Goal: Share content

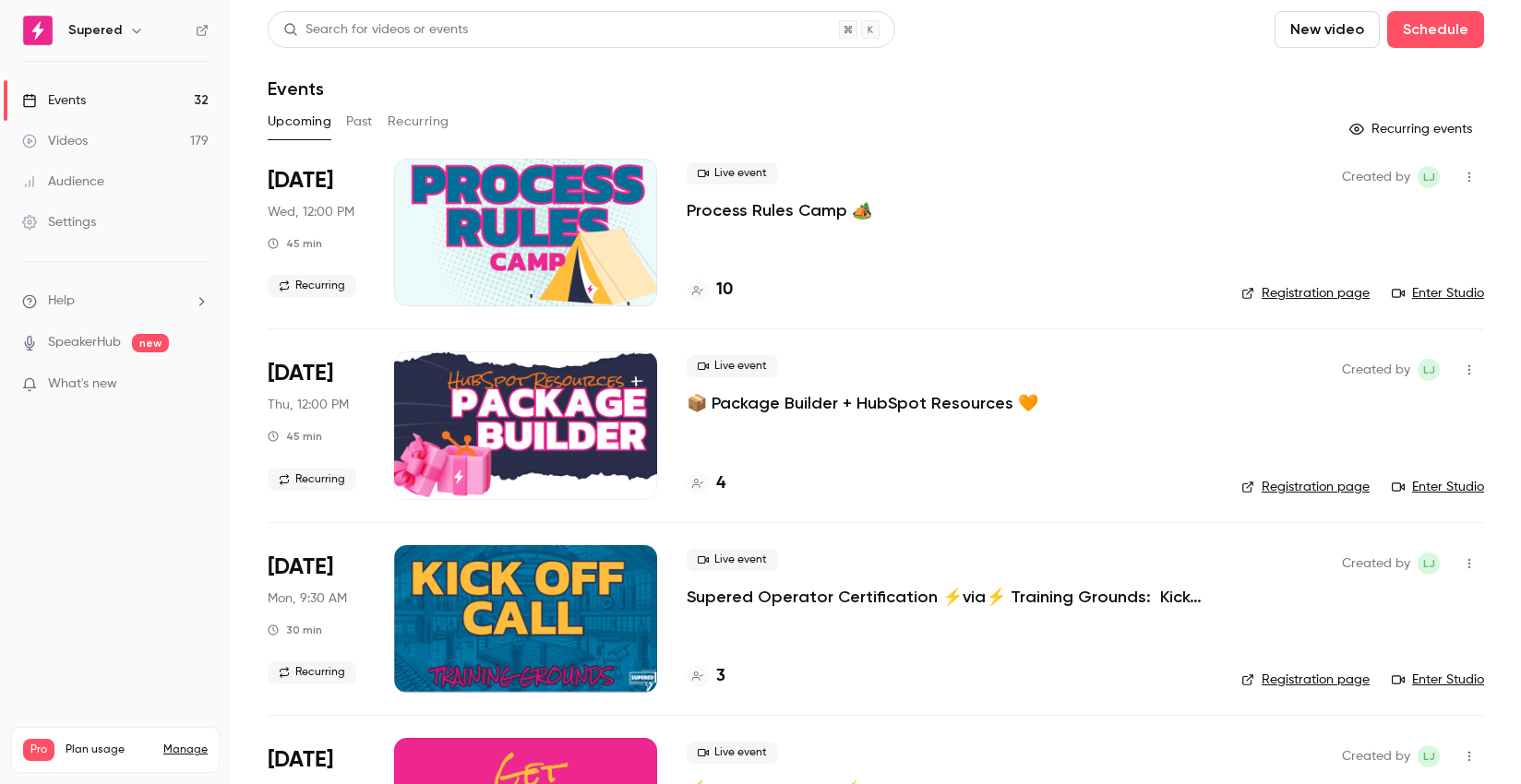
click at [363, 122] on button "Past" at bounding box center [359, 121] width 26 height 29
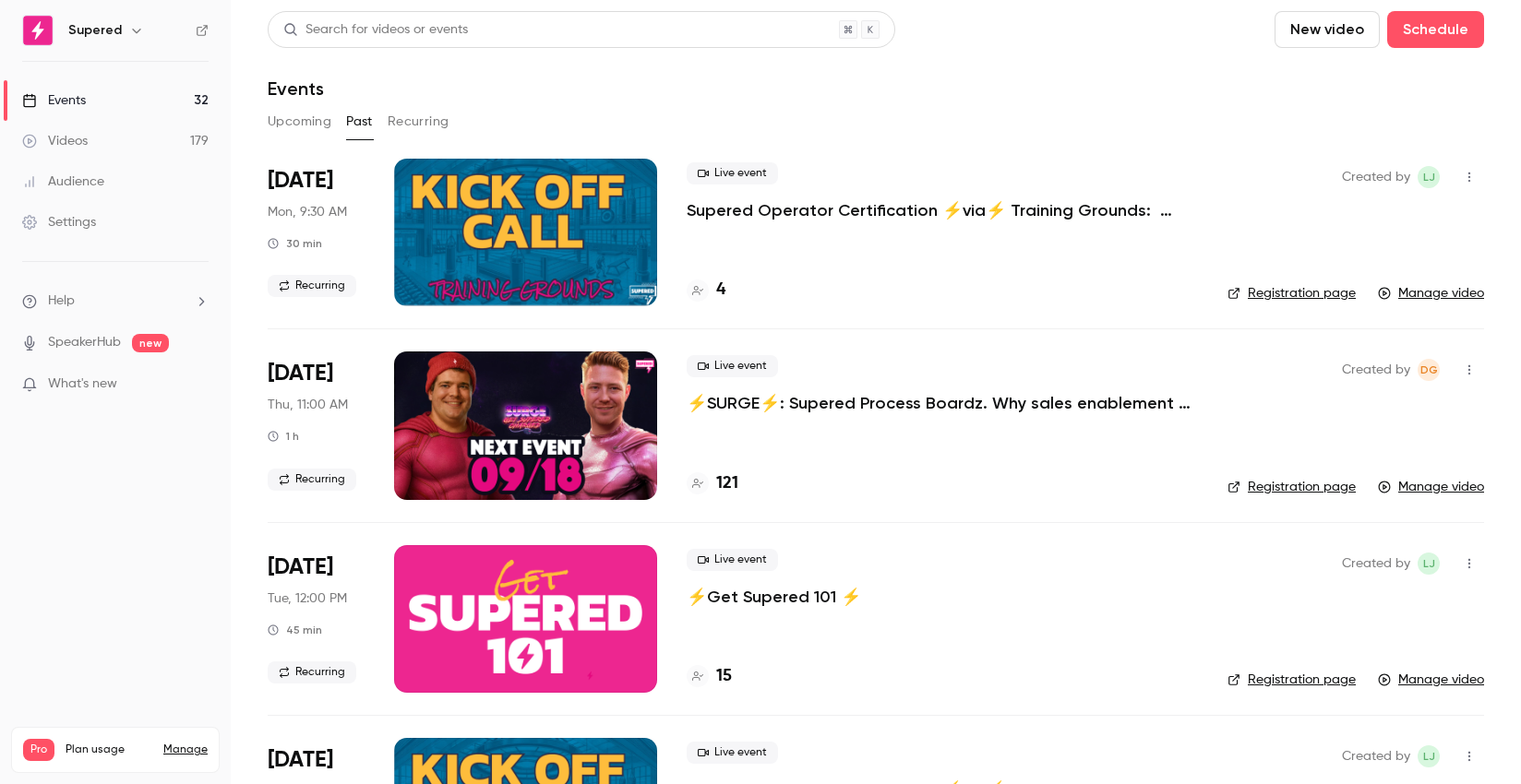
click at [547, 419] on div at bounding box center [525, 424] width 263 height 148
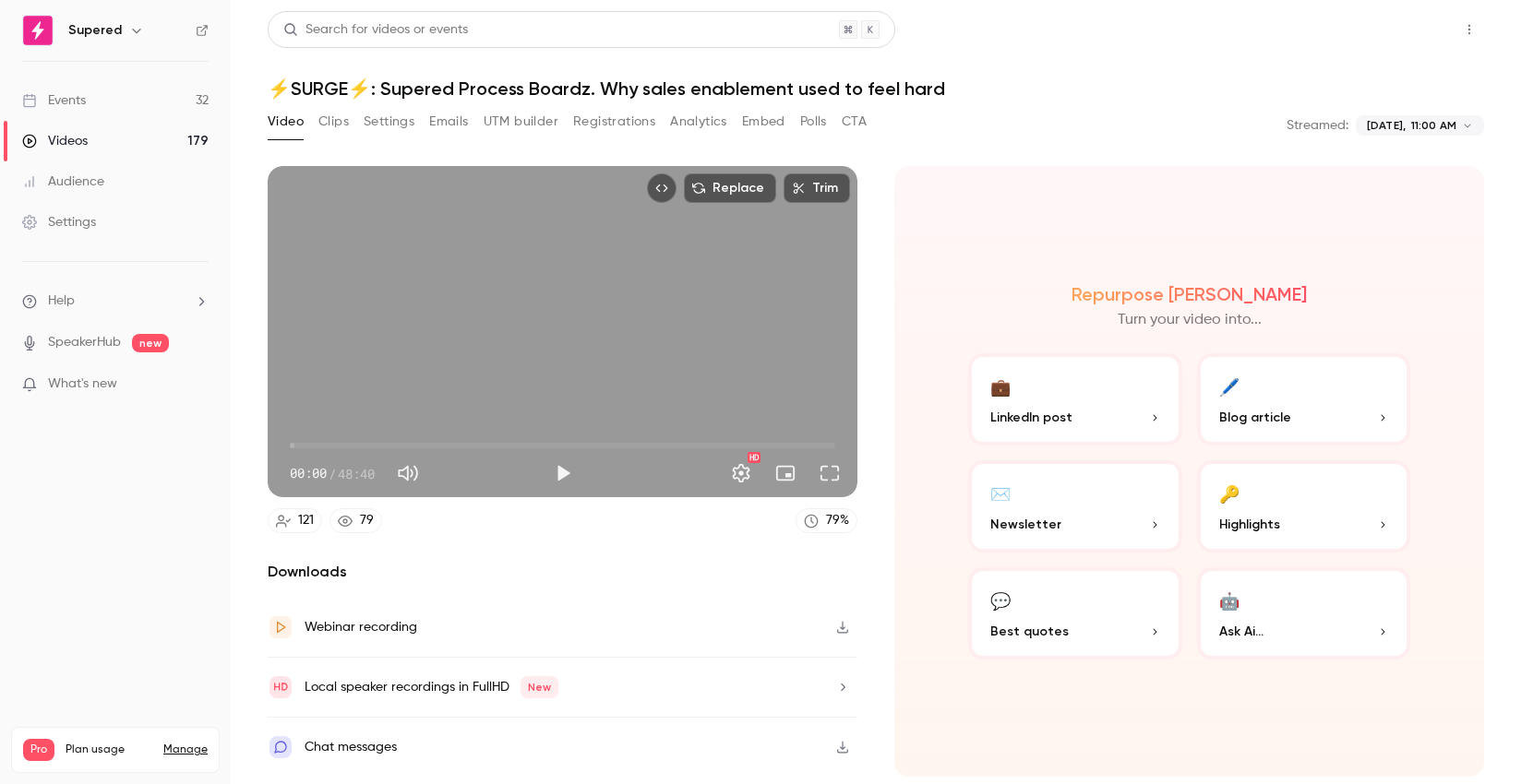
click at [1396, 25] on button "Share" at bounding box center [1403, 29] width 73 height 37
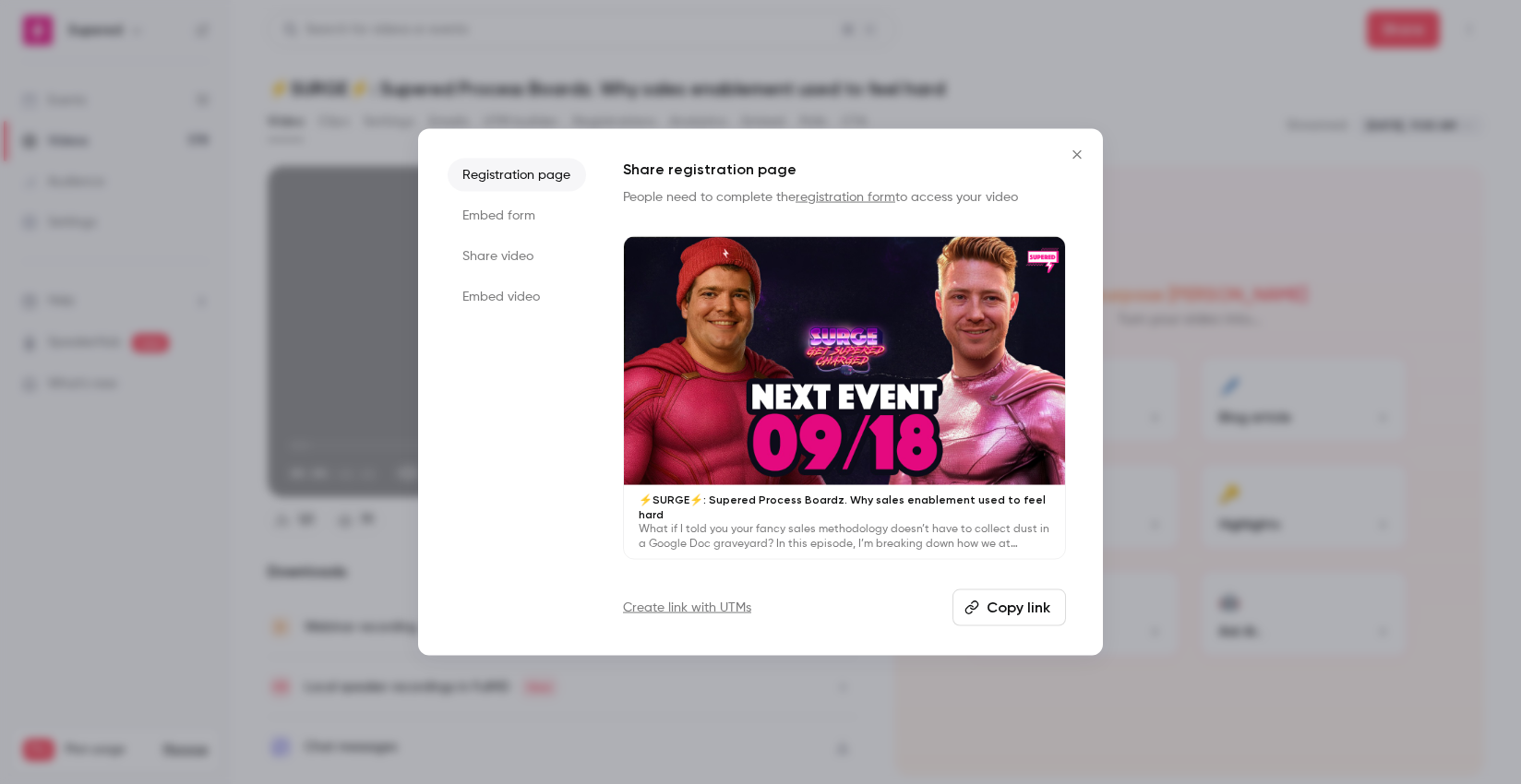
click at [1093, 156] on button "Close" at bounding box center [1077, 155] width 37 height 37
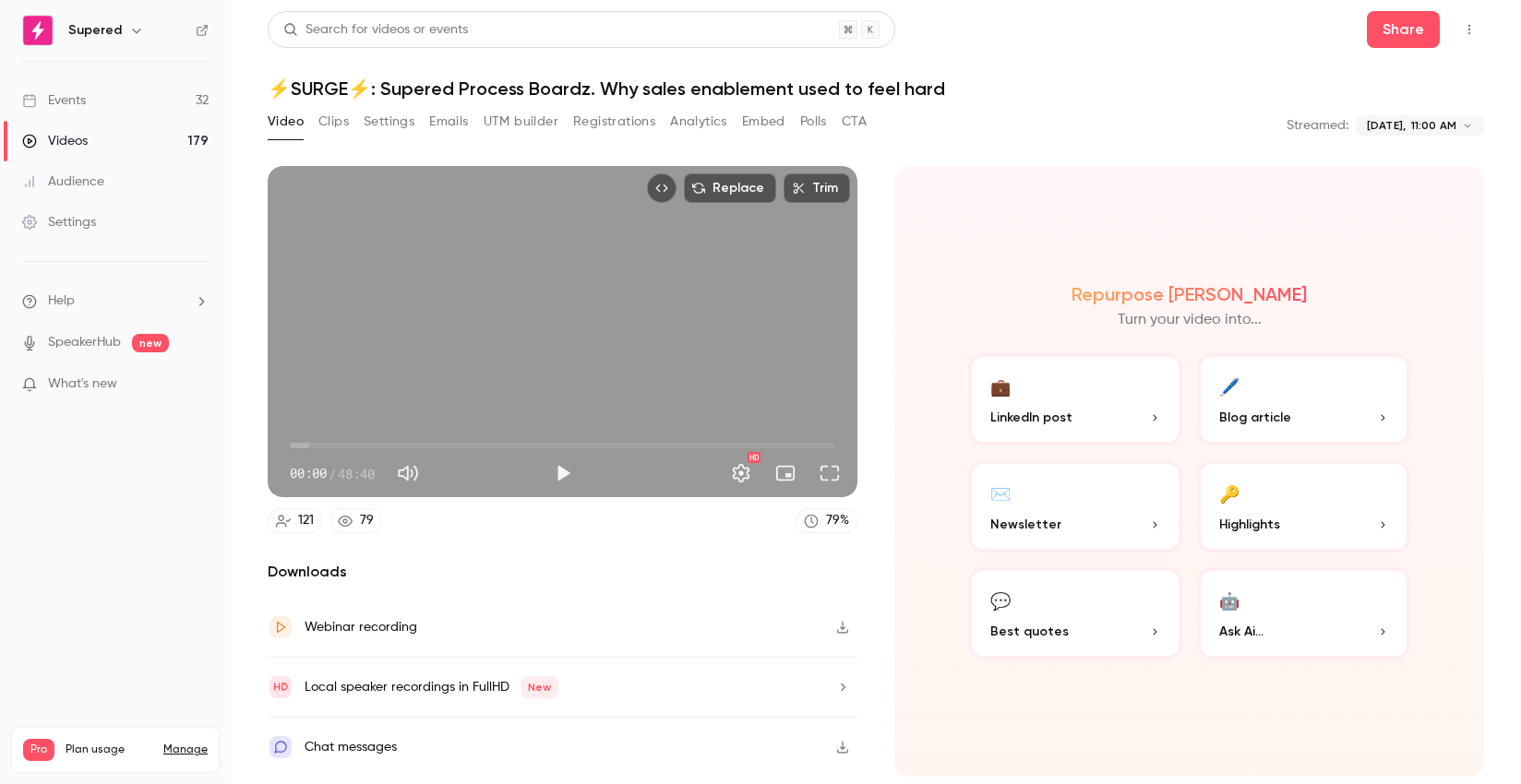
click at [406, 630] on div "Webinar recording" at bounding box center [360, 627] width 112 height 22
click at [1388, 23] on button "Share" at bounding box center [1403, 29] width 73 height 37
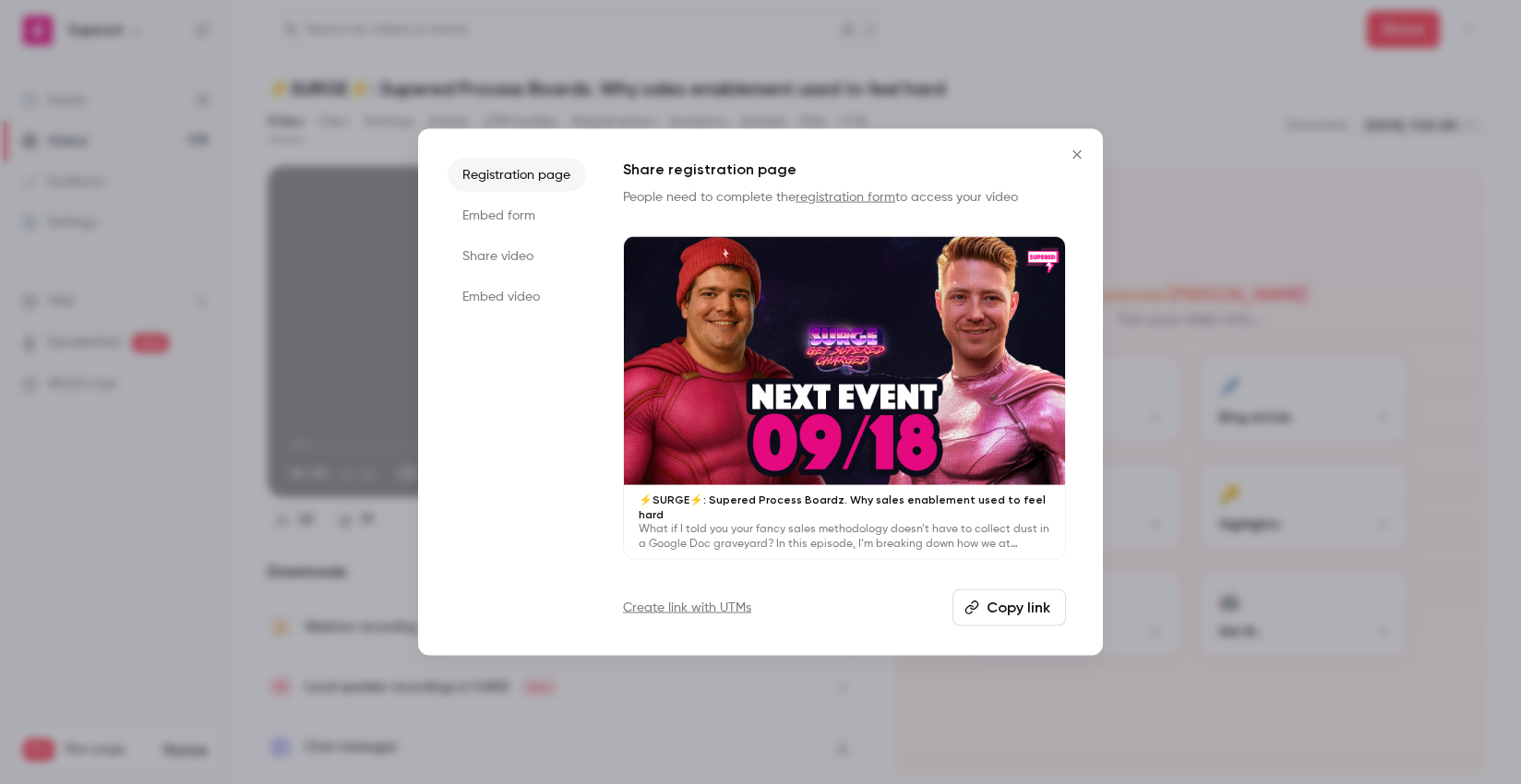
click at [1023, 605] on button "Copy link" at bounding box center [1009, 607] width 113 height 37
drag, startPoint x: 1076, startPoint y: 160, endPoint x: 1099, endPoint y: 150, distance: 25.1
click at [1076, 161] on icon "Close" at bounding box center [1077, 154] width 22 height 15
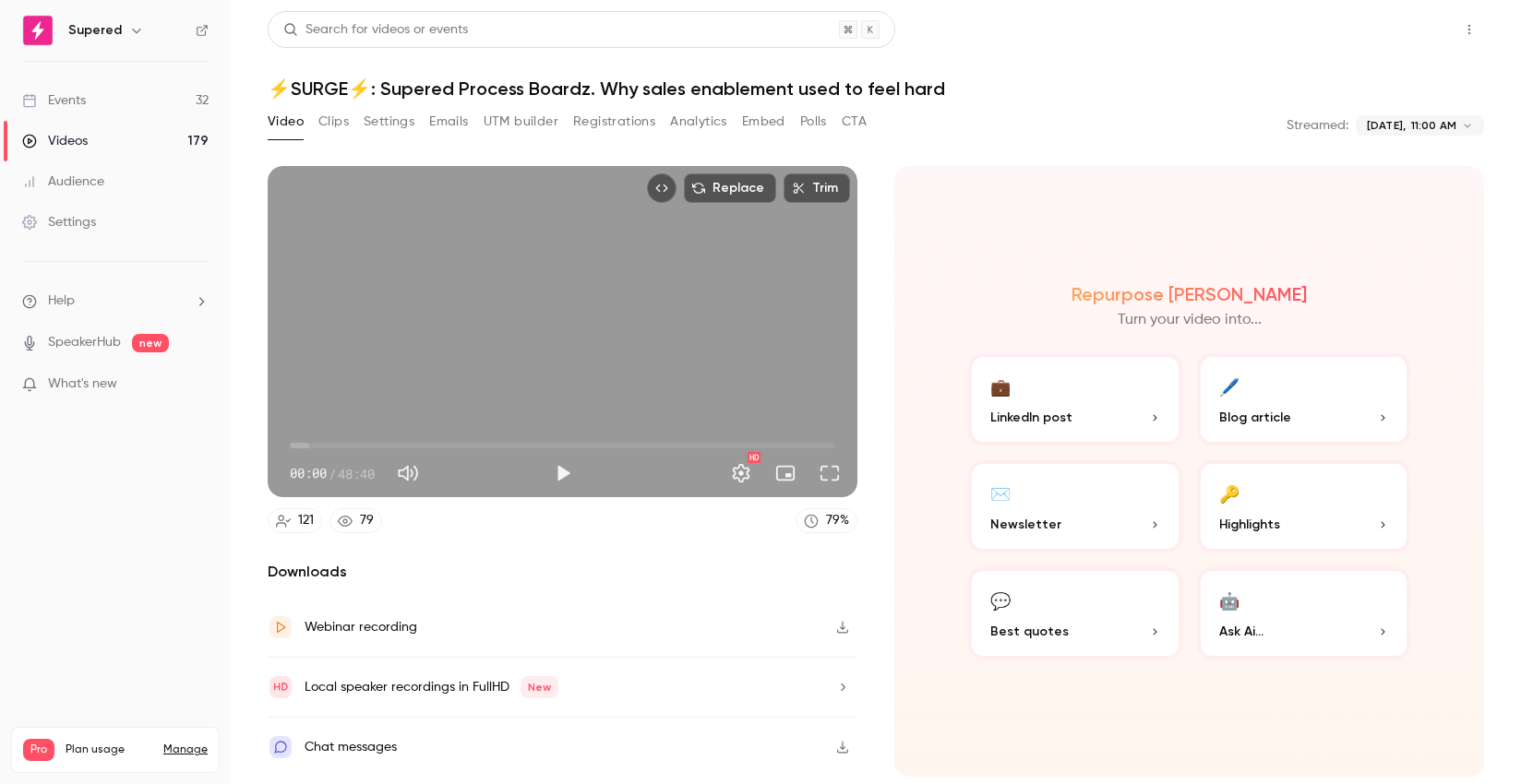
click at [1418, 24] on button "Share" at bounding box center [1403, 29] width 73 height 37
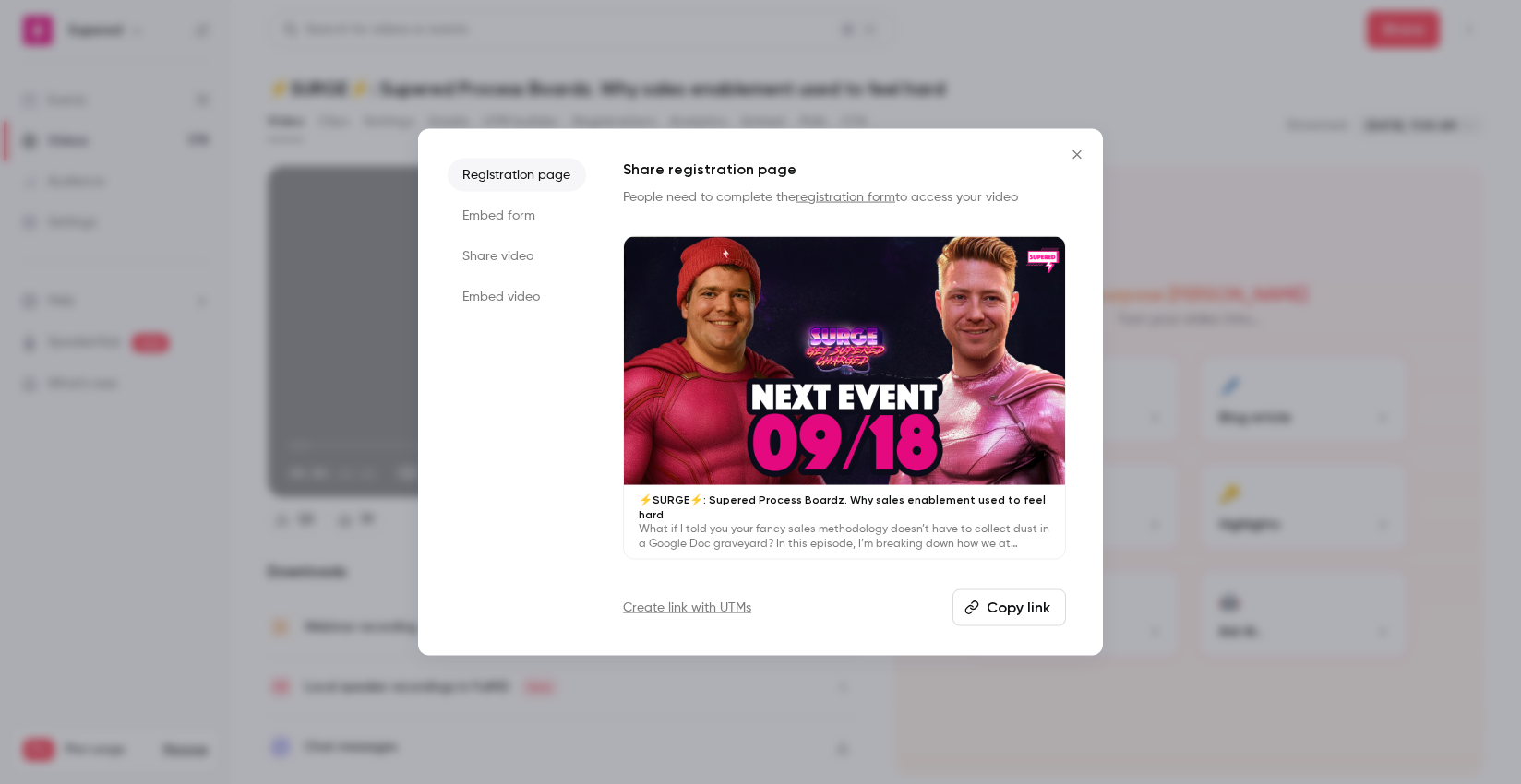
click at [1020, 604] on button "Copy link" at bounding box center [1009, 607] width 113 height 37
